Goal: Contribute content: Add original content to the website for others to see

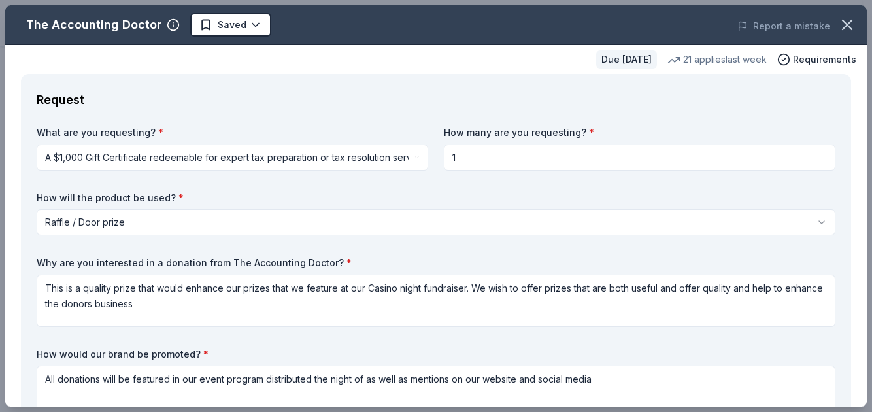
select select "raffleDoorPrize"
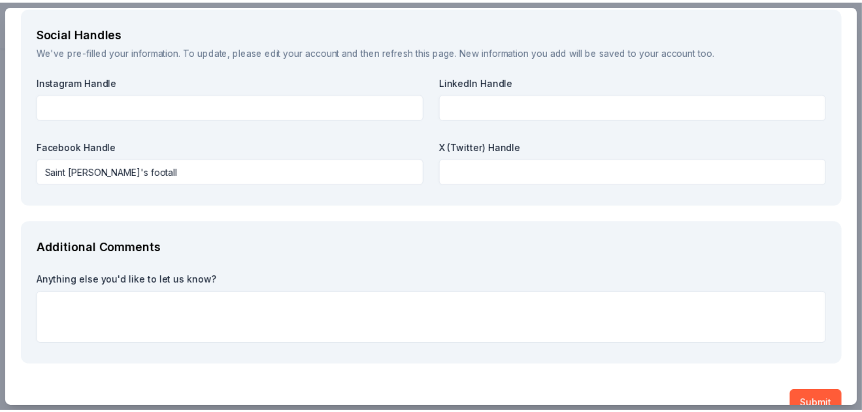
scroll to position [1528, 0]
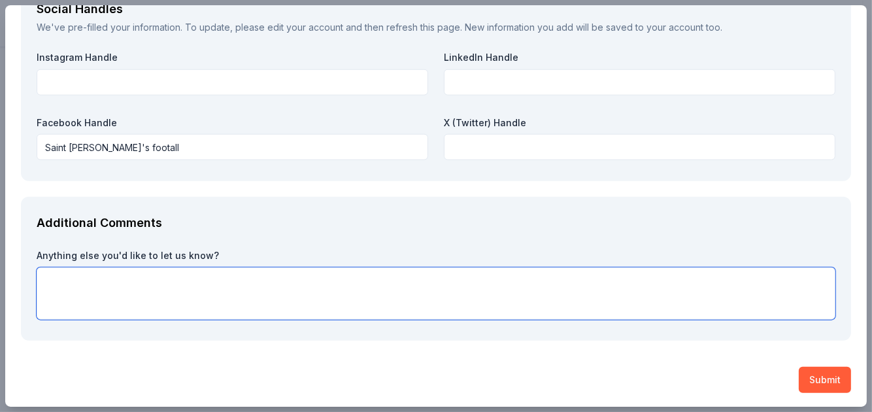
click at [278, 299] on textarea at bounding box center [436, 293] width 799 height 52
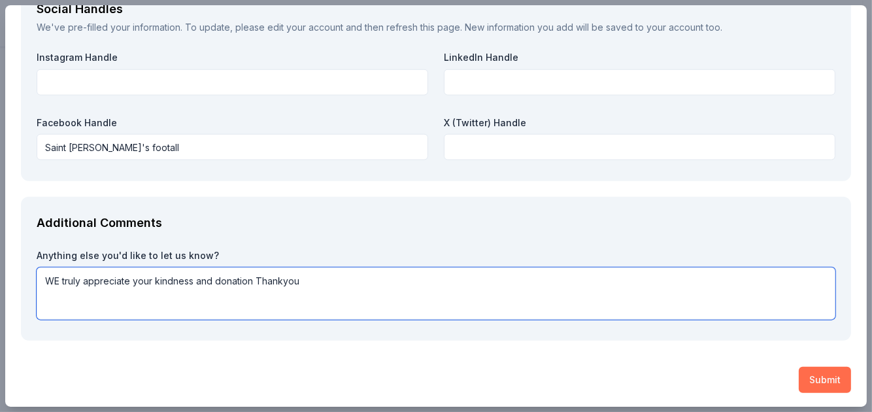
type textarea "WE truly appreciate your kindness and donation Thankyou"
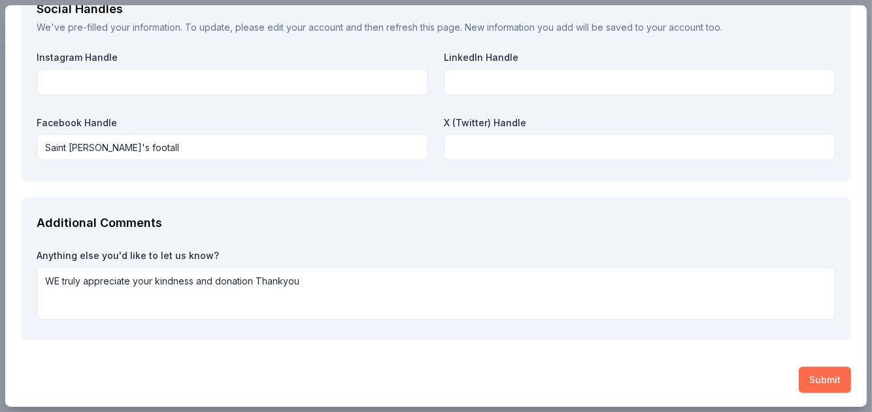
click at [813, 373] on button "Submit" at bounding box center [825, 380] width 52 height 26
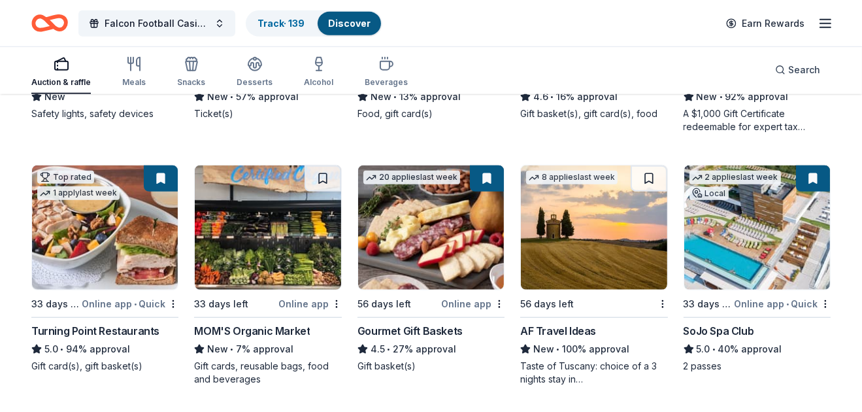
scroll to position [1145, 0]
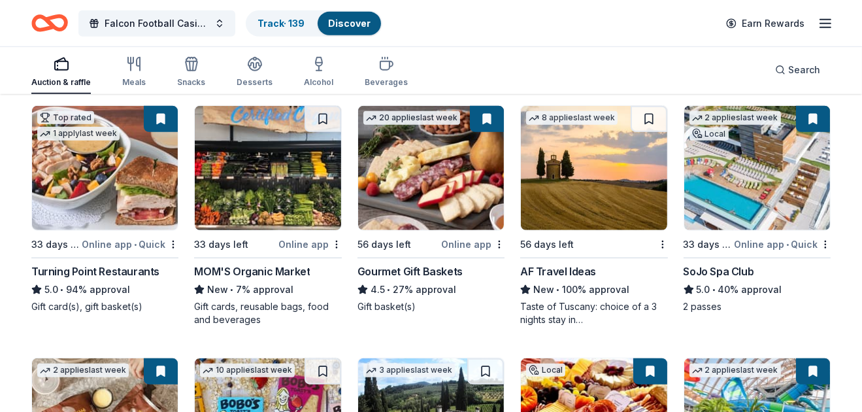
click at [764, 220] on img at bounding box center [757, 168] width 146 height 124
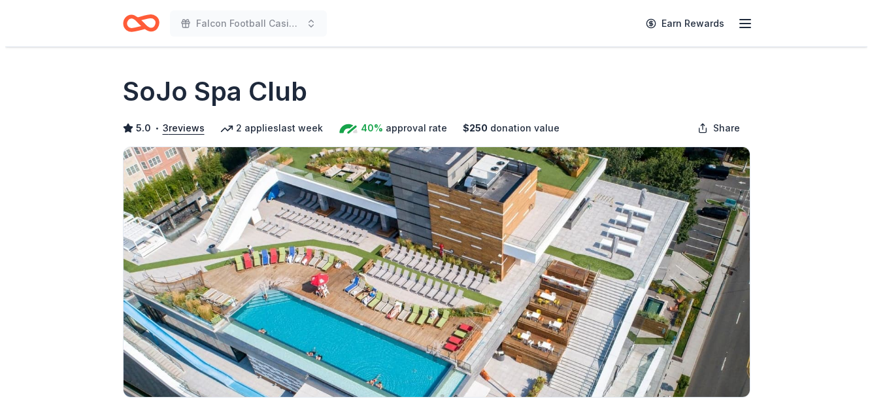
scroll to position [319, 0]
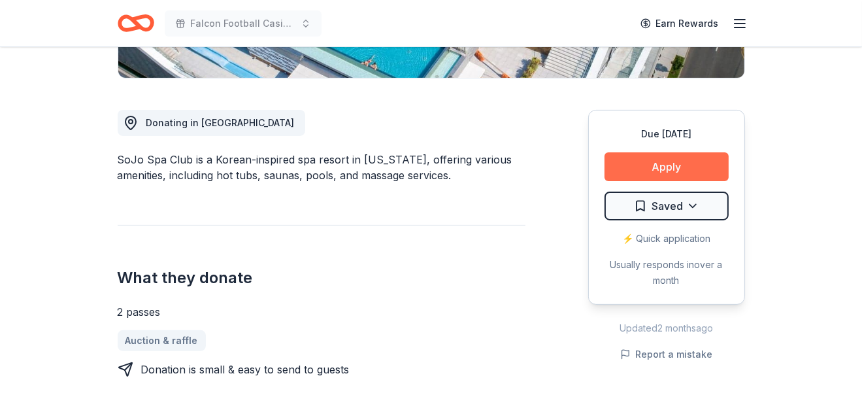
click at [667, 169] on button "Apply" at bounding box center [667, 166] width 124 height 29
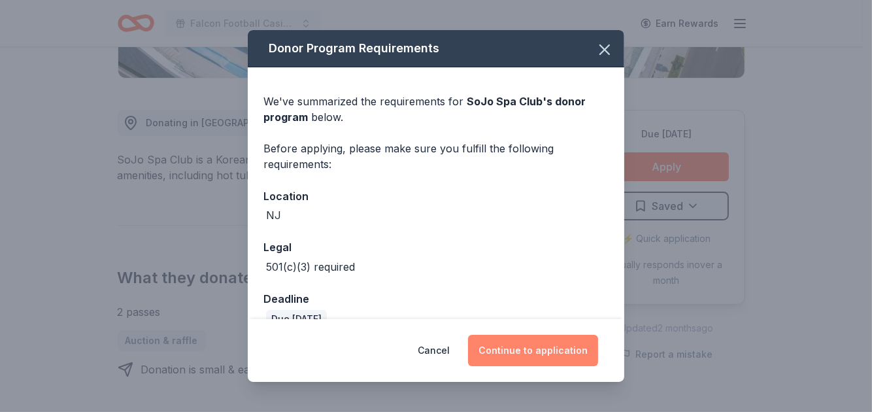
click at [539, 352] on button "Continue to application" at bounding box center [533, 350] width 130 height 31
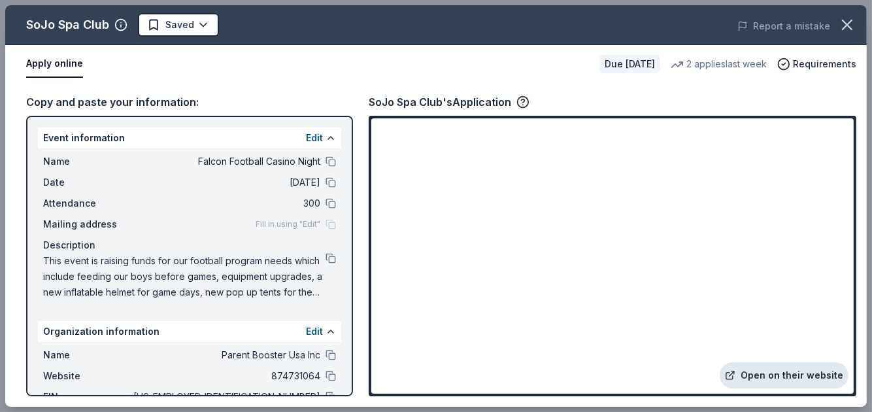
click at [790, 371] on link "Open on their website" at bounding box center [784, 375] width 129 height 26
drag, startPoint x: 871, startPoint y: 103, endPoint x: 867, endPoint y: 156, distance: 53.7
click at [862, 156] on div "SoJo Spa Club Saved Report a mistake Apply online Due [DATE] 2 applies last wee…" at bounding box center [436, 206] width 872 height 412
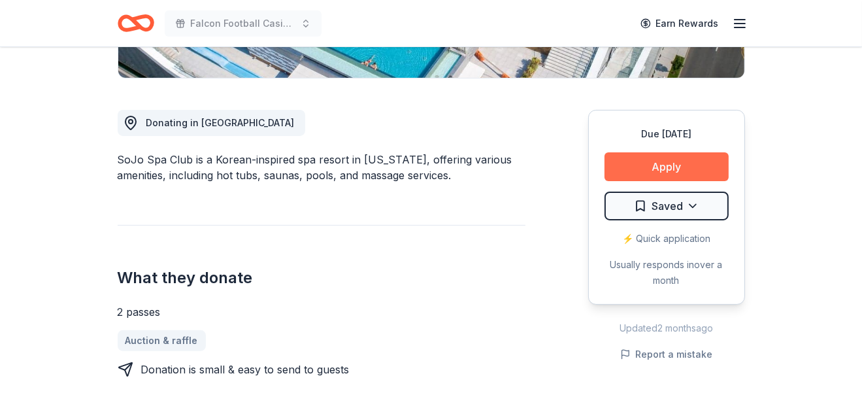
click at [673, 164] on button "Apply" at bounding box center [667, 166] width 124 height 29
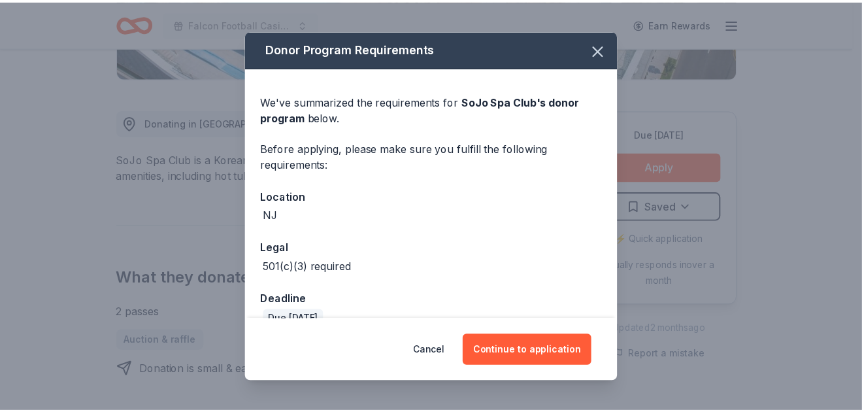
scroll to position [24, 0]
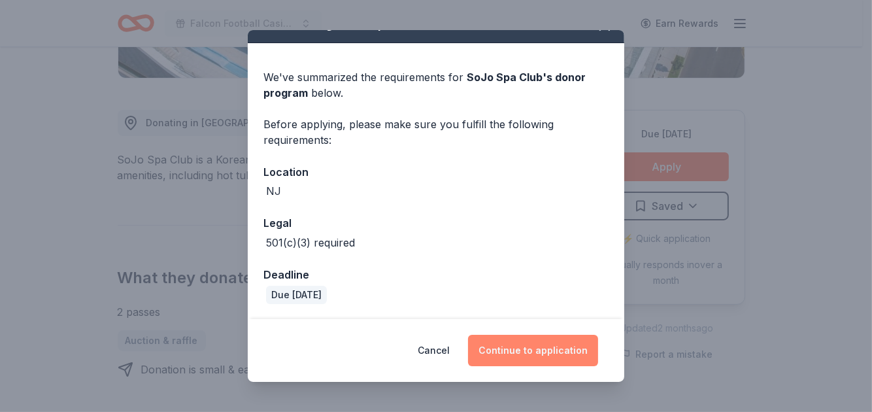
click at [529, 348] on button "Continue to application" at bounding box center [533, 350] width 130 height 31
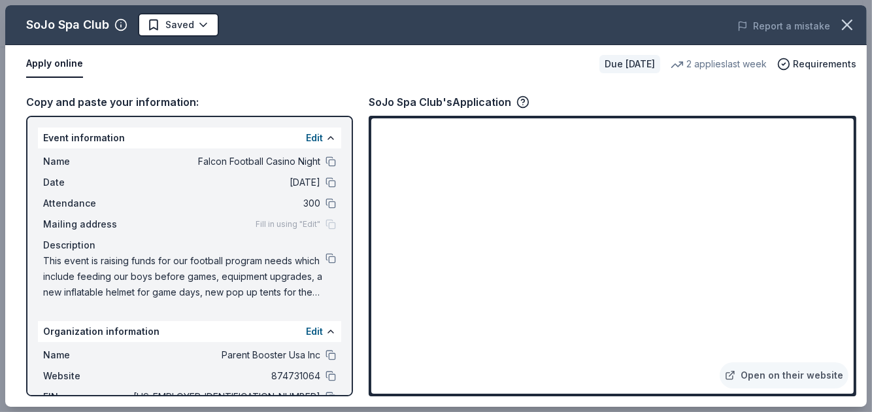
drag, startPoint x: 871, startPoint y: 106, endPoint x: 869, endPoint y: 165, distance: 59.5
click at [862, 165] on div "SoJo Spa Club Saved Report a mistake Apply online Due [DATE] 2 applies last wee…" at bounding box center [436, 206] width 872 height 412
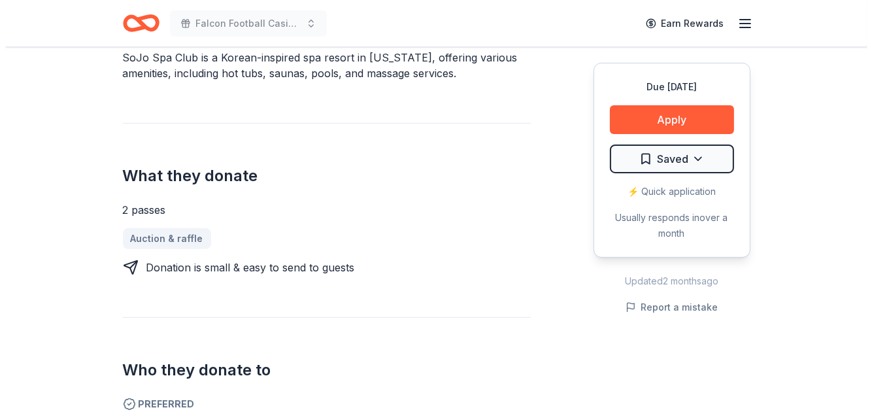
scroll to position [429, 0]
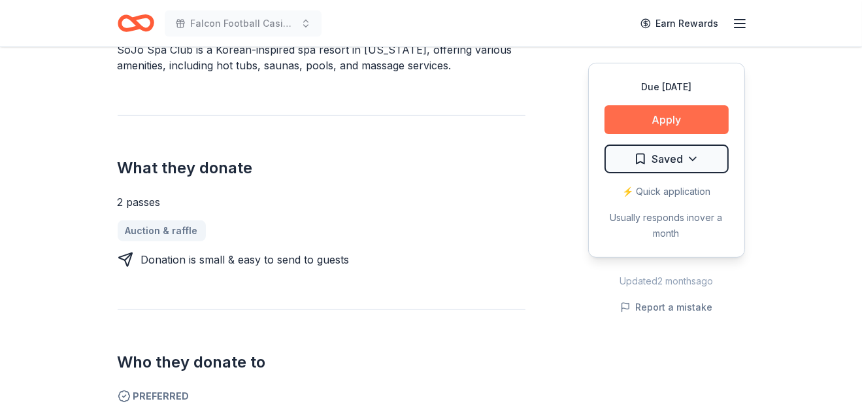
click at [652, 126] on button "Apply" at bounding box center [667, 119] width 124 height 29
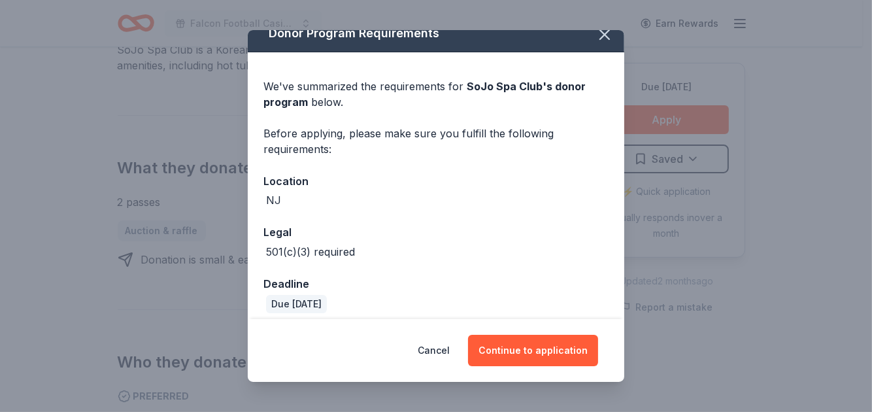
scroll to position [24, 0]
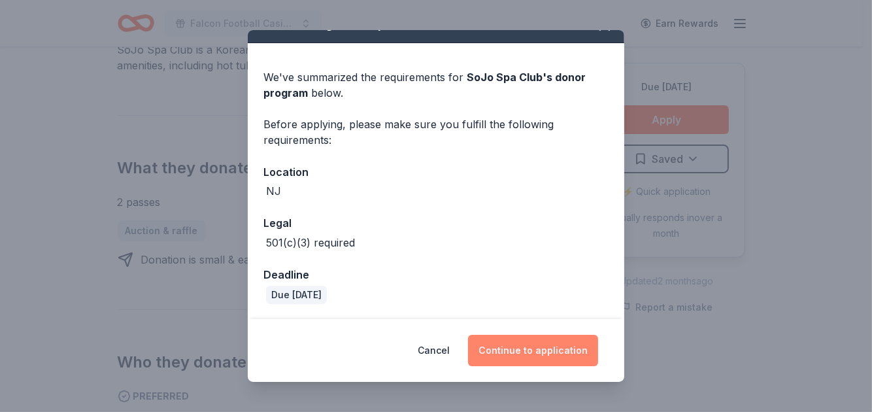
click at [526, 348] on button "Continue to application" at bounding box center [533, 350] width 130 height 31
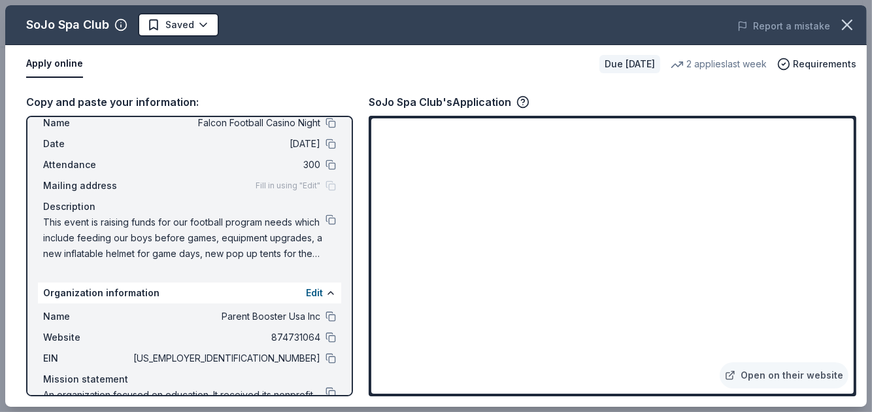
scroll to position [77, 0]
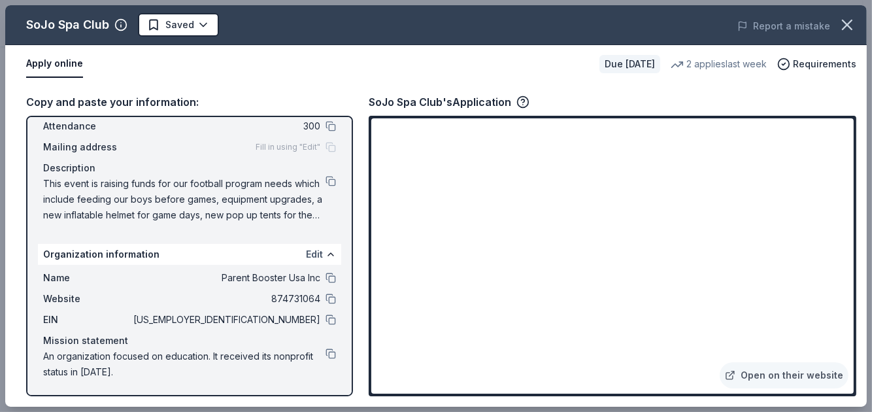
click at [306, 253] on button "Edit" at bounding box center [314, 254] width 17 height 16
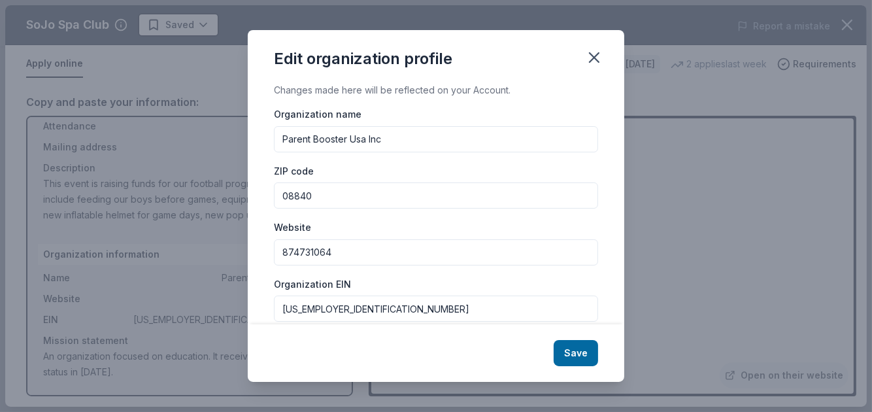
drag, startPoint x: 352, startPoint y: 252, endPoint x: 233, endPoint y: 248, distance: 119.1
click at [233, 248] on div "Edit organization profile Changes made here will be reflected on your Account. …" at bounding box center [436, 206] width 872 height 412
type input "stjfootball.com"
click at [566, 353] on button "Save" at bounding box center [576, 353] width 44 height 26
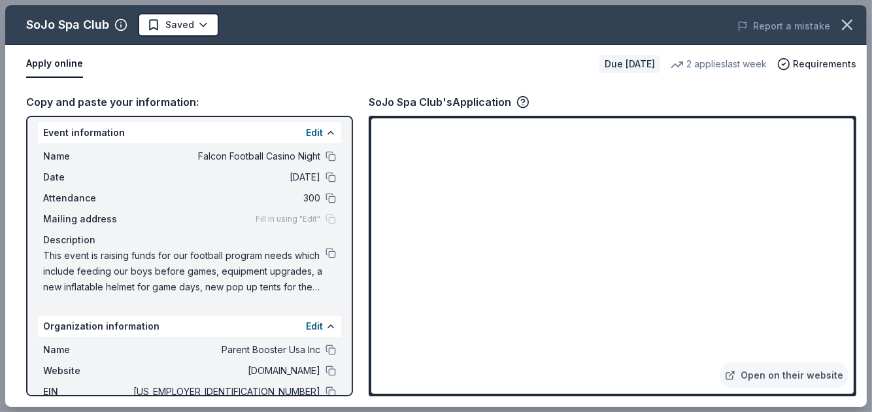
scroll to position [0, 0]
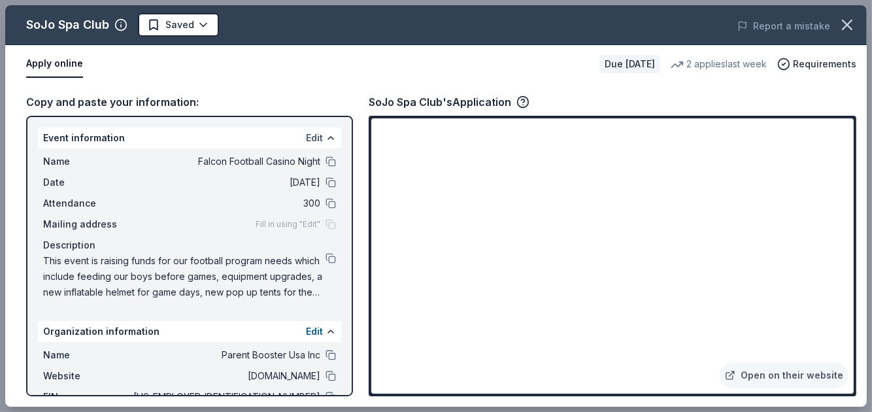
click at [311, 141] on button "Edit" at bounding box center [314, 138] width 17 height 16
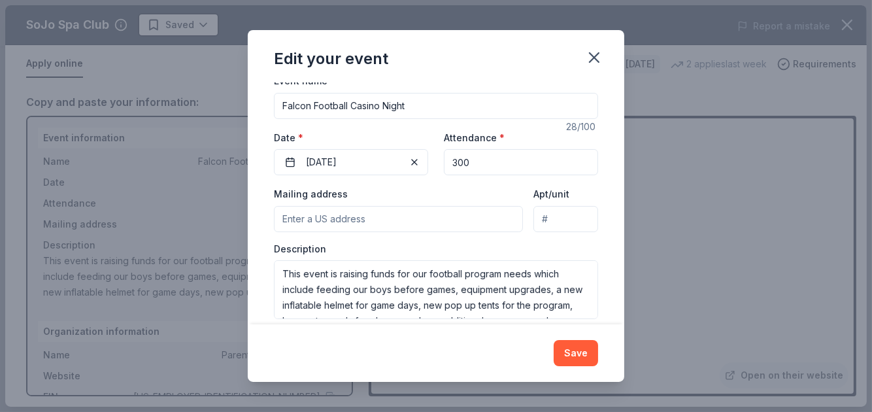
scroll to position [115, 0]
click at [397, 217] on input "Mailing address" at bounding box center [398, 218] width 249 height 26
type input "145 Plainfield Road, ATT: Cynthia Costello Fundraising Chair"
click at [565, 346] on button "Save" at bounding box center [576, 353] width 44 height 26
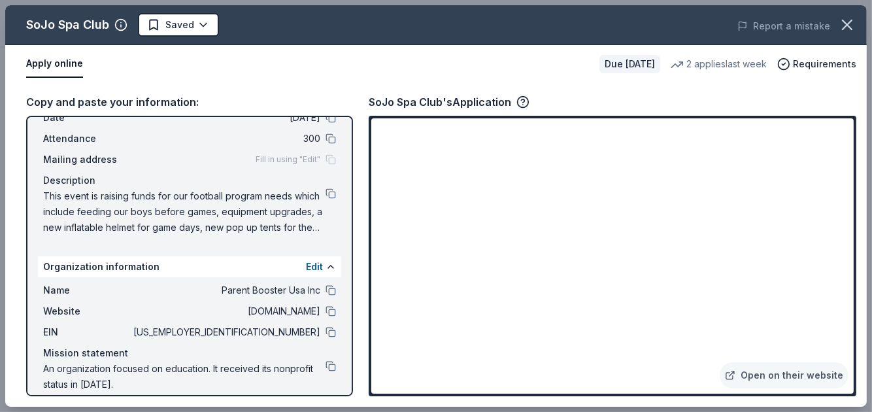
scroll to position [77, 0]
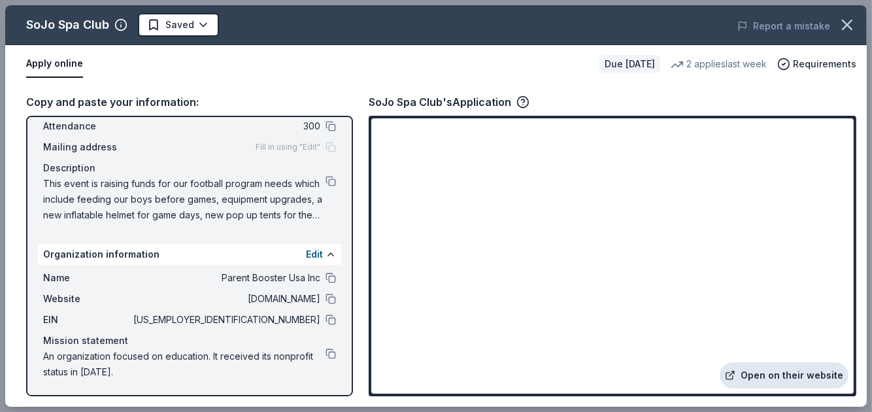
click at [792, 373] on link "Open on their website" at bounding box center [784, 375] width 129 height 26
